Goal: Task Accomplishment & Management: Complete application form

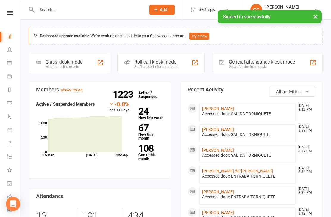
click at [236, 105] on li "[PERSON_NAME] [DATE] 8:42 PM Accessed door: SALIDA TORNIQUETE" at bounding box center [247, 113] width 96 height 18
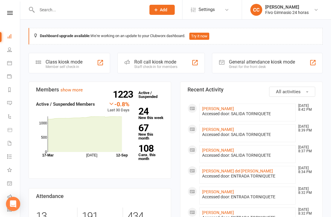
click at [234, 109] on link "[PERSON_NAME]" at bounding box center [218, 108] width 32 height 5
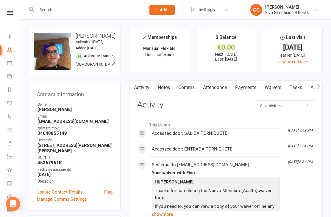
click at [271, 88] on link "Waivers" at bounding box center [272, 88] width 25 height 14
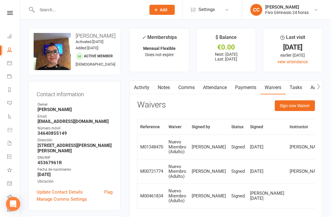
click at [293, 105] on button "Sign new Waiver" at bounding box center [294, 106] width 40 height 11
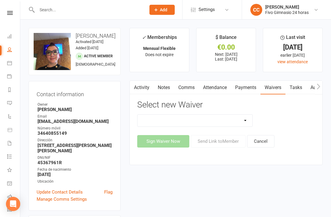
click at [217, 118] on select "Actualización De Datos De Pago Alta Online Certificación Finalización Contrato …" at bounding box center [194, 121] width 115 height 12
select select "1939"
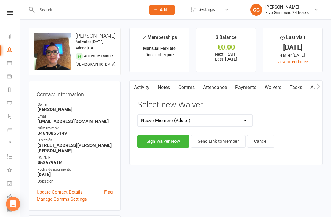
click at [160, 140] on button "Sign Waiver Now" at bounding box center [163, 141] width 52 height 12
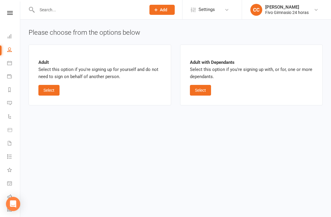
click at [53, 89] on button "Select" at bounding box center [48, 90] width 21 height 11
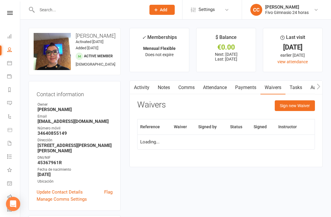
click at [298, 106] on button "Sign new Waiver" at bounding box center [294, 106] width 40 height 11
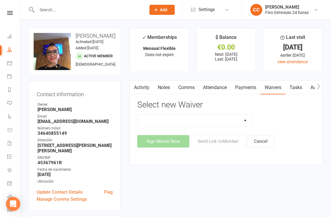
click at [240, 115] on select "Actualización De Datos De Pago Alta Online Certificación Finalización Contrato …" at bounding box center [194, 121] width 115 height 12
select select "2439"
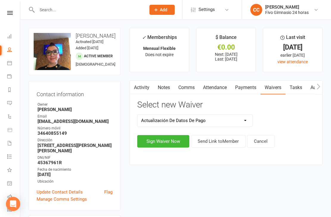
click at [157, 141] on button "Sign Waiver Now" at bounding box center [163, 141] width 52 height 12
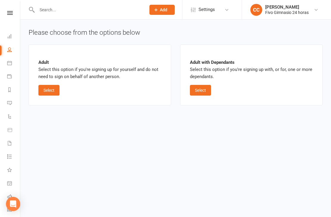
click at [199, 89] on button "Select" at bounding box center [200, 90] width 21 height 11
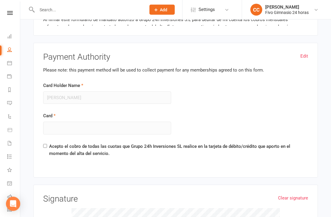
click at [300, 55] on link "Edit" at bounding box center [304, 56] width 8 height 7
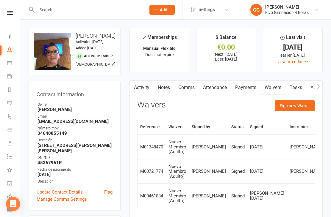
click at [296, 104] on button "Sign new Waiver" at bounding box center [294, 106] width 40 height 11
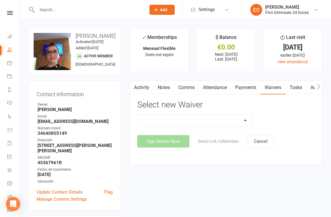
click at [219, 121] on select "Actualización De Datos De Pago Alta Online Certificación Finalización Contrato …" at bounding box center [194, 121] width 115 height 12
select select "2439"
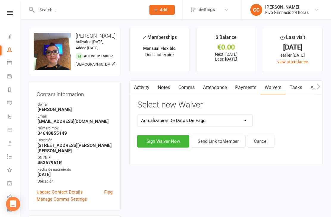
click at [156, 141] on button "Sign Waiver Now" at bounding box center [163, 141] width 52 height 12
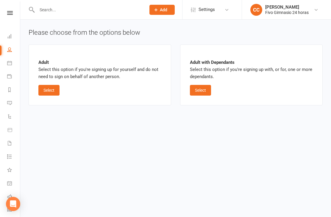
click at [47, 90] on button "Select" at bounding box center [48, 90] width 21 height 11
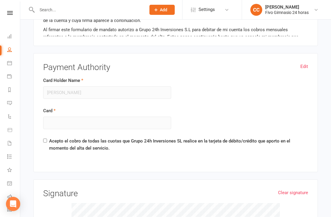
scroll to position [391, 0]
click at [306, 65] on link "Edit" at bounding box center [304, 66] width 8 height 7
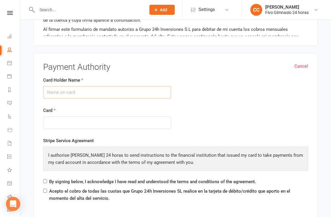
click at [70, 86] on input "Card Holder Name" at bounding box center [107, 92] width 128 height 12
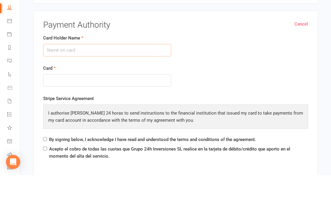
type input "I"
type input "[PERSON_NAME]"
click at [74, 117] on div at bounding box center [107, 123] width 128 height 13
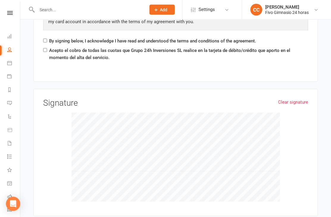
scroll to position [532, 0]
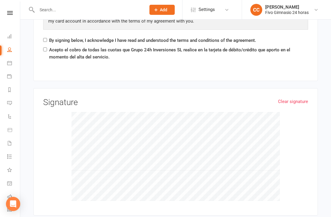
click at [46, 39] on input "By signing below, I acknowledge I have read and understood the terms and condit…" at bounding box center [45, 40] width 4 height 4
checkbox input "true"
click at [51, 49] on label "Acepto el cobro de todas las cuotas que Grupo 24h Inversiones SL realice en la …" at bounding box center [178, 53] width 259 height 14
click at [47, 49] on input "Acepto el cobro de todas las cuotas que Grupo 24h Inversiones SL realice en la …" at bounding box center [45, 50] width 4 height 4
checkbox input "true"
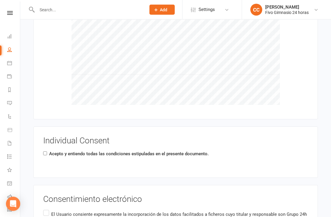
scroll to position [667, 0]
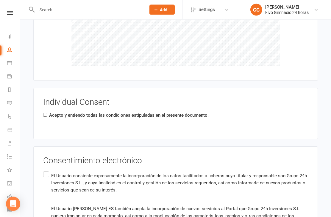
click at [49, 113] on label "Acepto y entiendo todas las condiciones estipuladas en el presente documento." at bounding box center [128, 115] width 159 height 7
click at [47, 113] on input "Acepto y entiendo todas las condiciones estipuladas en el presente documento." at bounding box center [45, 115] width 4 height 4
checkbox input "true"
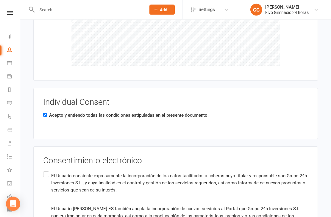
click at [47, 171] on input "El Usuario consiente expresamente la incorporación de los datos facilitados a f…" at bounding box center [45, 171] width 4 height 0
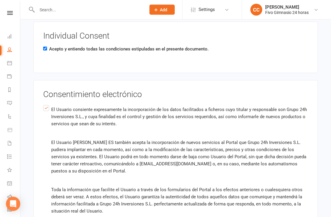
scroll to position [798, 0]
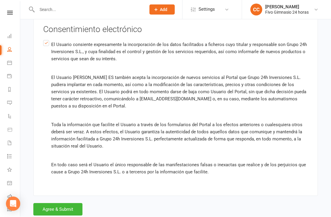
click at [64, 205] on button "Agree & Submit" at bounding box center [57, 210] width 49 height 12
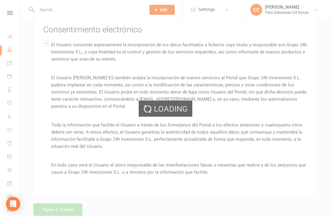
click at [66, 205] on div "Loading" at bounding box center [165, 108] width 331 height 217
click at [68, 206] on div "Loading" at bounding box center [165, 108] width 331 height 217
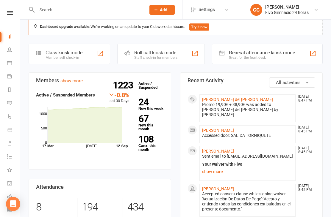
click at [246, 100] on link "[PERSON_NAME] del [PERSON_NAME]" at bounding box center [237, 99] width 71 height 5
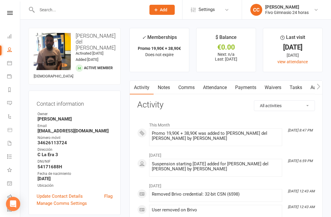
click at [270, 90] on link "Waivers" at bounding box center [272, 88] width 25 height 14
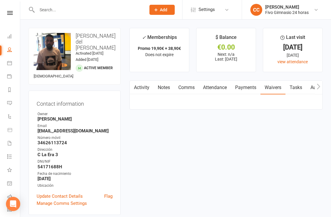
scroll to position [28, 0]
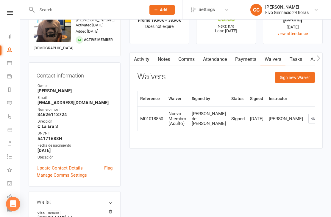
click at [293, 78] on button "Sign new Waiver" at bounding box center [294, 77] width 40 height 11
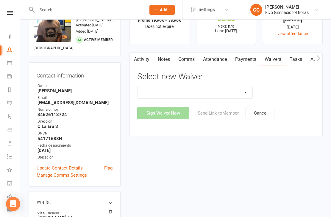
click at [203, 92] on select "Actualización De Datos De Pago Alta Online Certificación Finalización Contrato …" at bounding box center [194, 93] width 115 height 12
select select "1939"
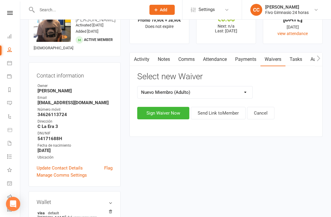
click at [149, 115] on button "Sign Waiver Now" at bounding box center [163, 113] width 52 height 12
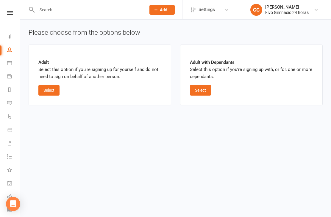
click at [46, 88] on button "Select" at bounding box center [48, 90] width 21 height 11
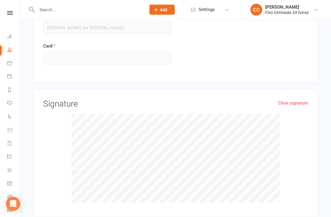
scroll to position [732, 0]
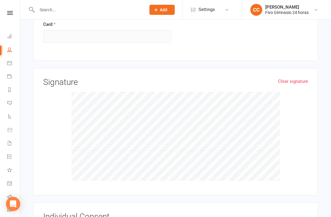
checkbox input "true"
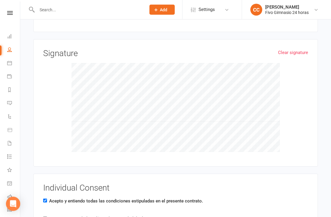
scroll to position [788, 0]
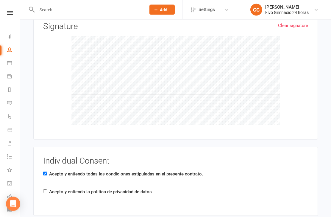
click at [51, 196] on div "Individual Consent Acepto y entiendo todas las condiciones estipuladas en el pr…" at bounding box center [175, 182] width 265 height 50
click at [54, 191] on label "Acepto y entiendo la política de privacidad de datos." at bounding box center [101, 192] width 104 height 7
click at [47, 191] on input "Acepto y entiendo la política de privacidad de datos." at bounding box center [45, 192] width 4 height 4
checkbox input "true"
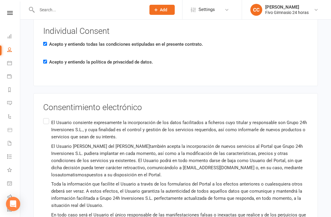
click at [51, 123] on label "El Usuario consiente expresamente la incorporación de los datos facilitados a f…" at bounding box center [175, 172] width 265 height 111
click at [47, 117] on input "El Usuario consiente expresamente la incorporación de los datos facilitados a f…" at bounding box center [45, 117] width 4 height 0
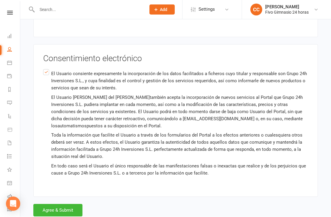
click at [63, 205] on button "Agree & Submit" at bounding box center [57, 211] width 49 height 12
